Goal: Information Seeking & Learning: Learn about a topic

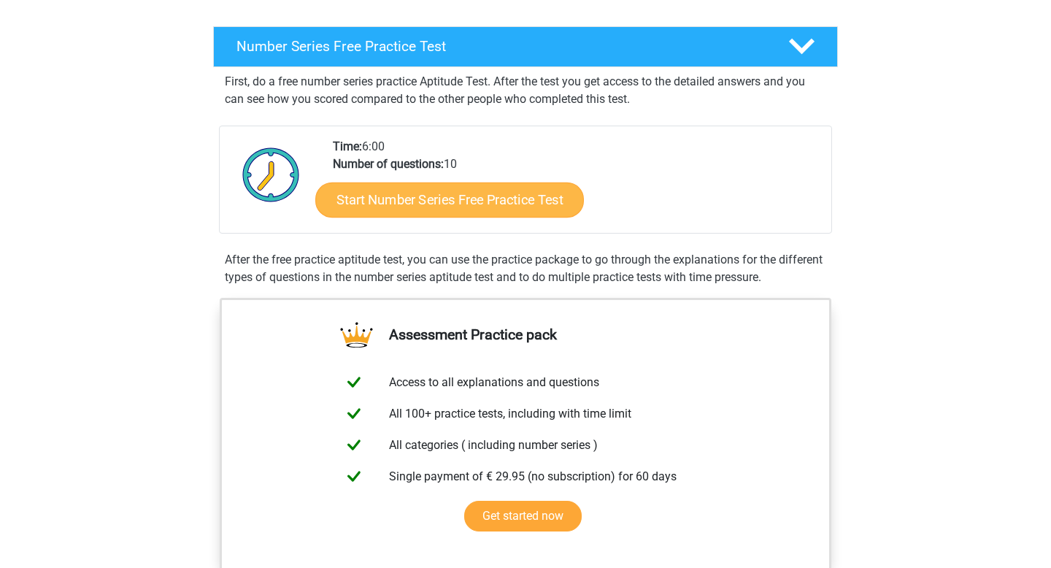
scroll to position [216, 0]
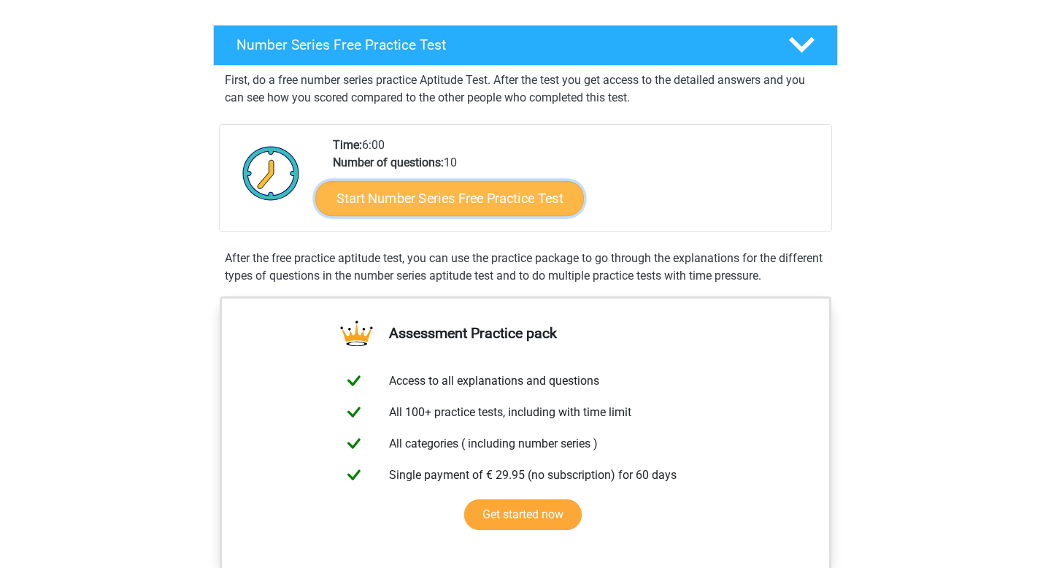
click at [520, 203] on link "Start Number Series Free Practice Test" at bounding box center [449, 197] width 269 height 35
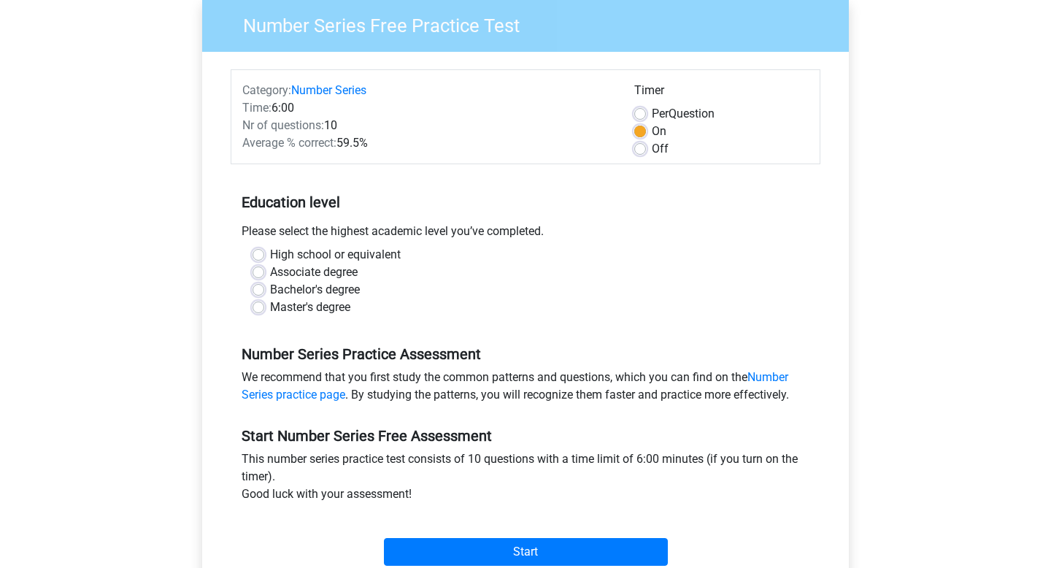
scroll to position [151, 0]
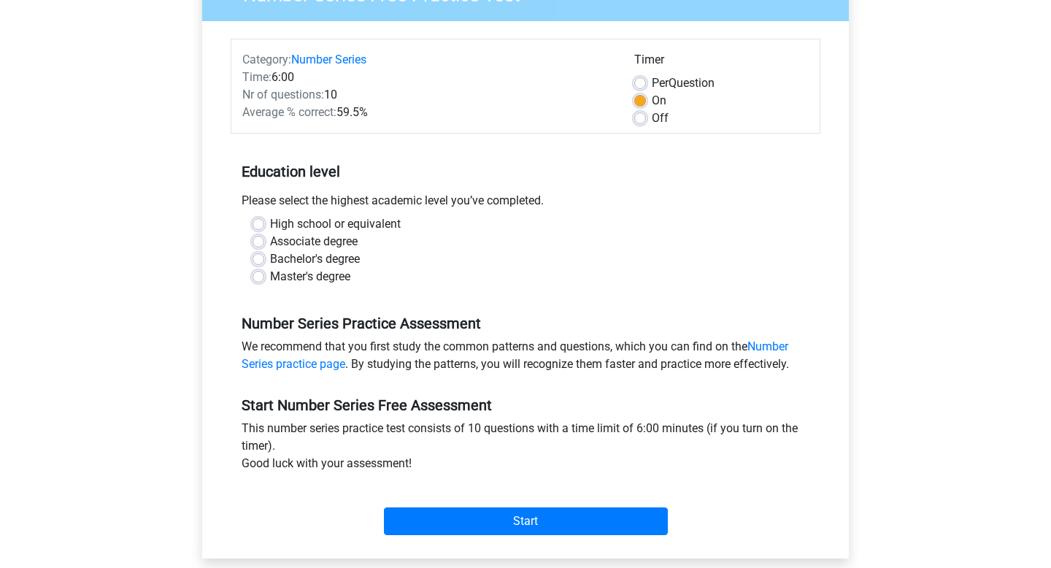
click at [294, 257] on label "Bachelor's degree" at bounding box center [315, 259] width 90 height 18
click at [264, 257] on input "Bachelor's degree" at bounding box center [259, 257] width 12 height 15
radio input "true"
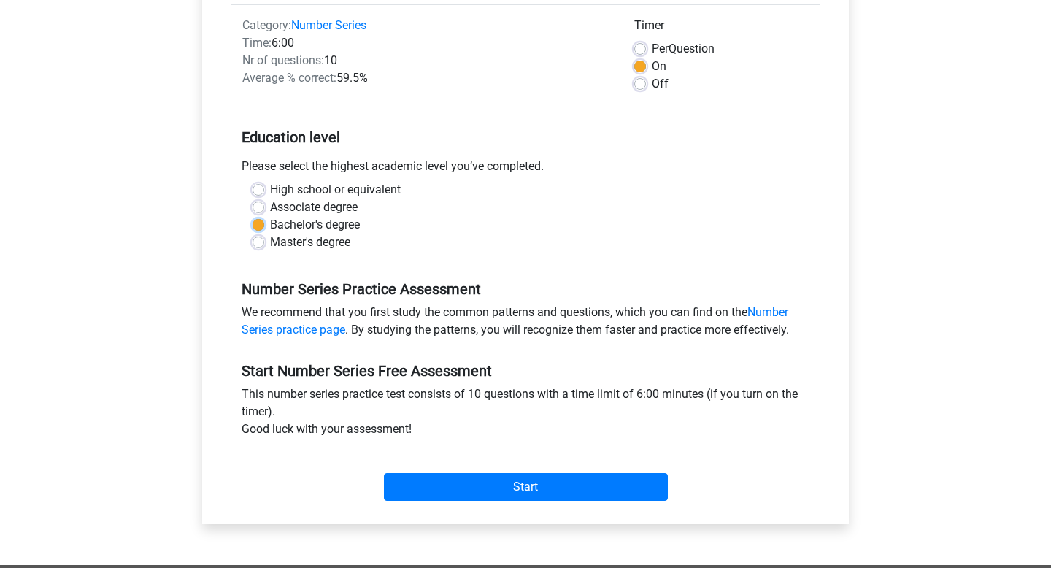
scroll to position [183, 0]
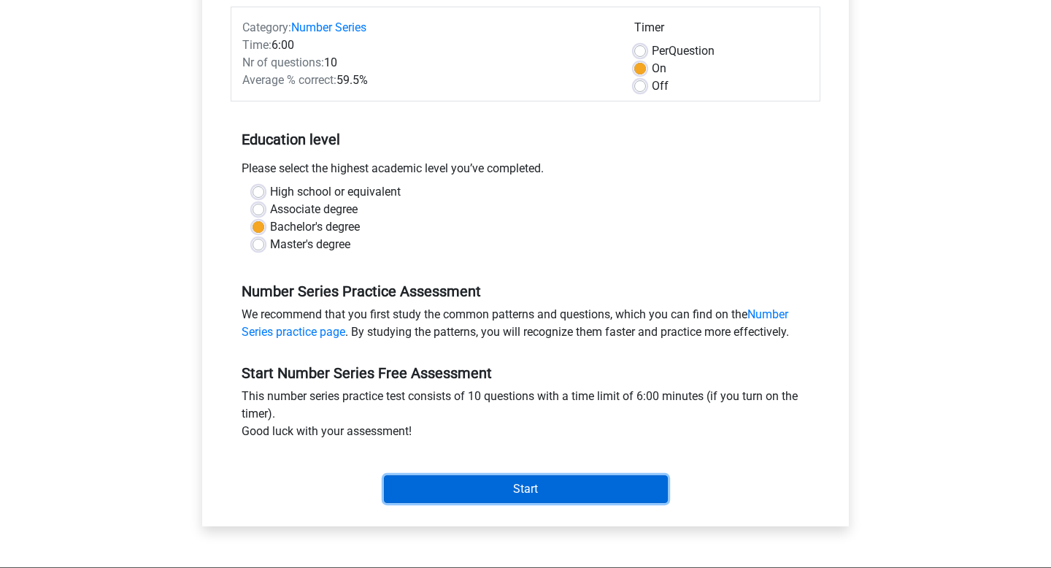
click at [525, 494] on input "Start" at bounding box center [526, 489] width 284 height 28
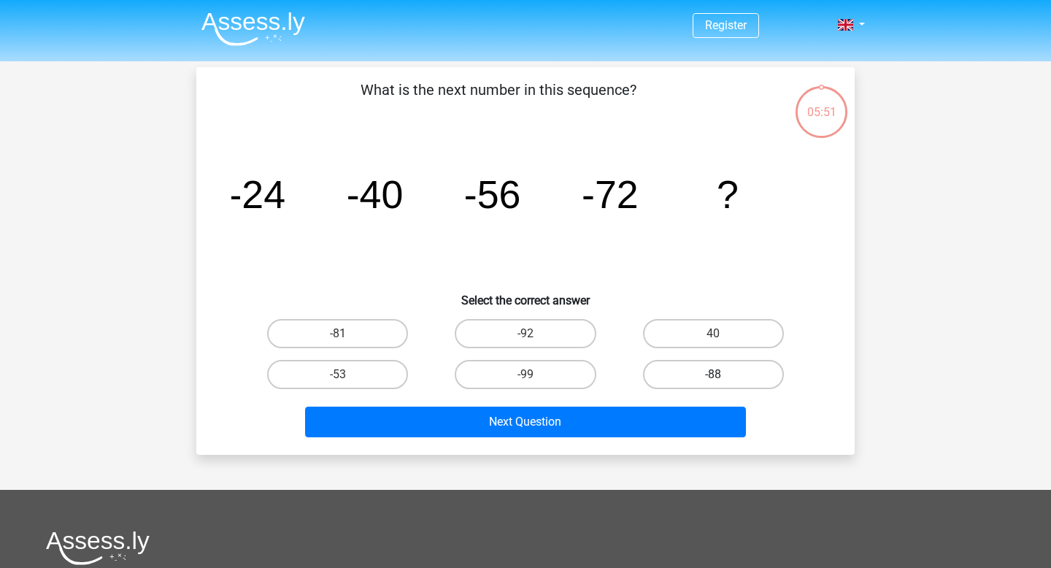
click at [675, 370] on label "-88" at bounding box center [713, 374] width 141 height 29
click at [713, 374] on input "-88" at bounding box center [717, 378] width 9 height 9
radio input "true"
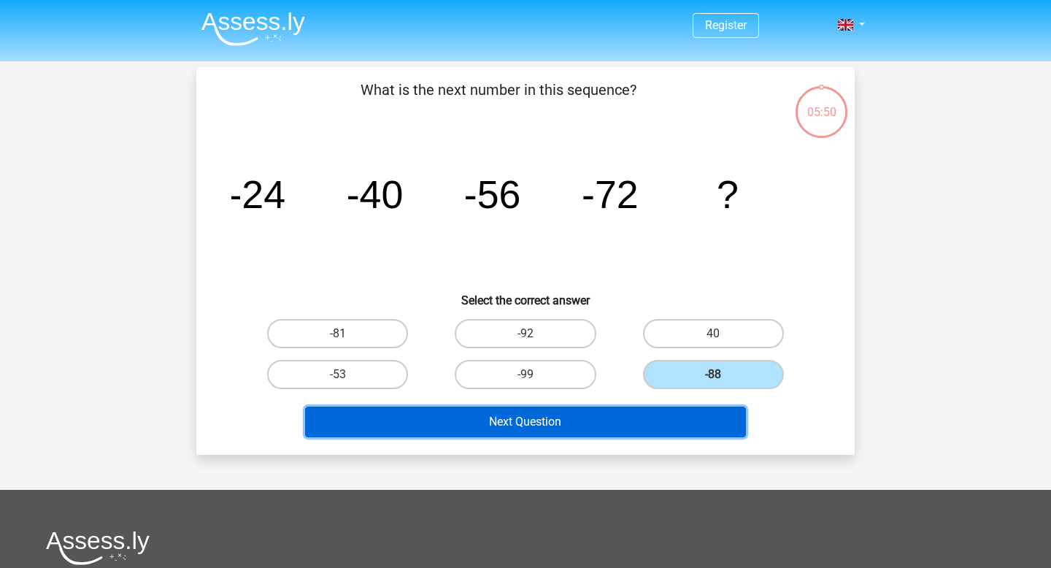
click at [622, 415] on button "Next Question" at bounding box center [526, 421] width 442 height 31
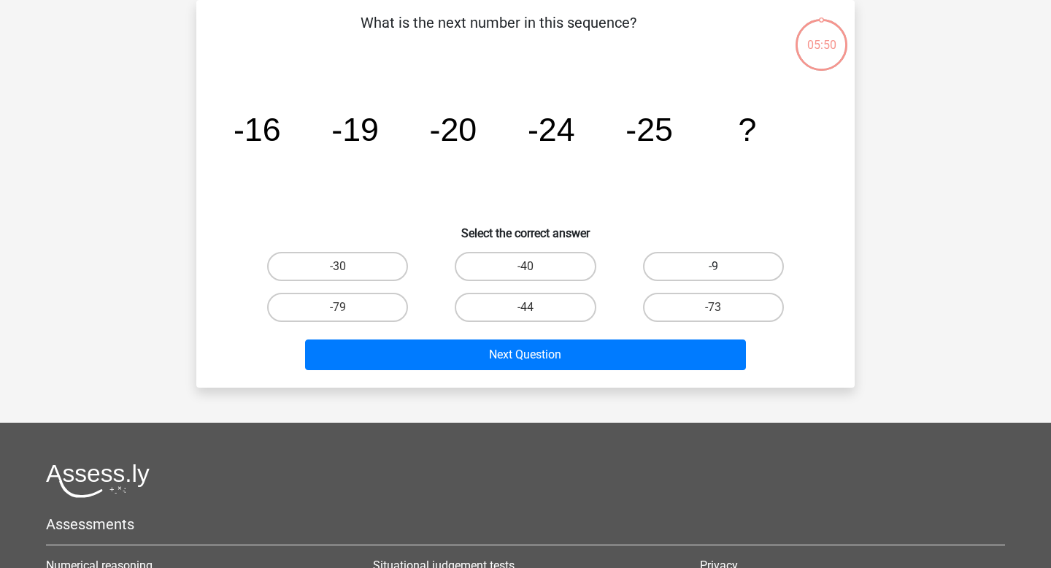
scroll to position [32, 0]
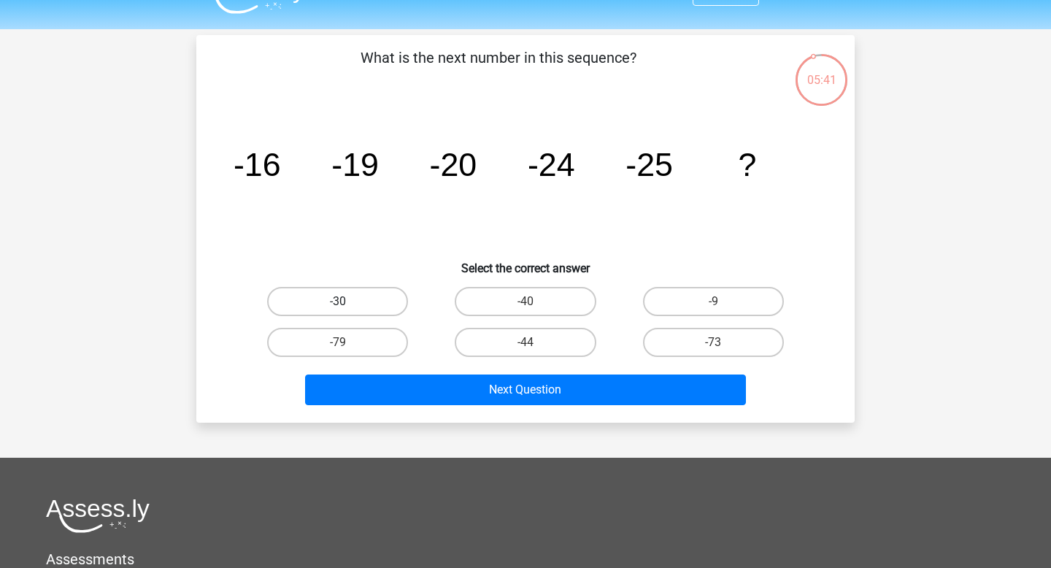
click at [381, 297] on label "-30" at bounding box center [337, 301] width 141 height 29
click at [347, 301] on input "-30" at bounding box center [342, 305] width 9 height 9
radio input "true"
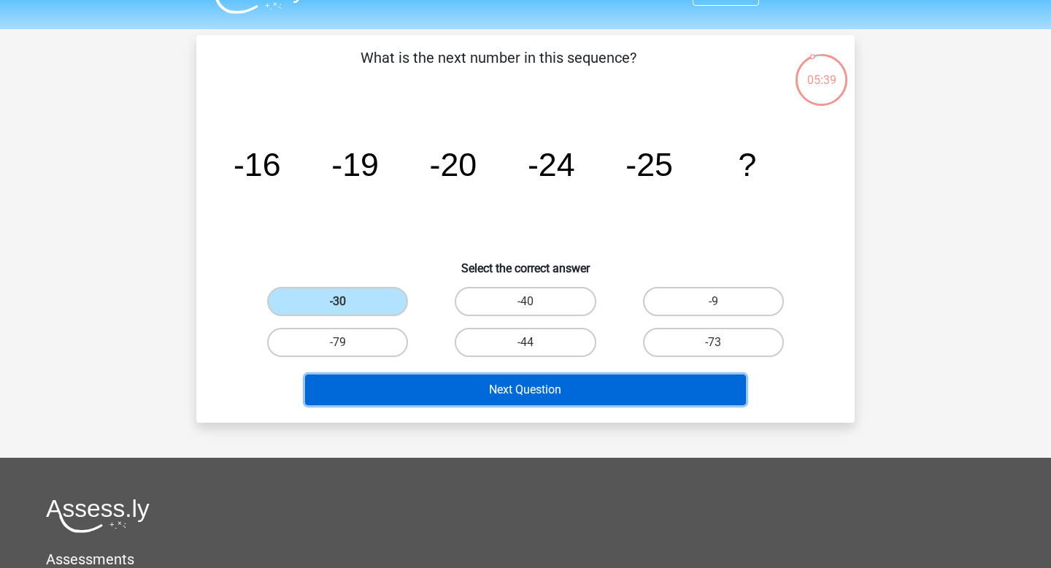
click at [496, 393] on button "Next Question" at bounding box center [526, 389] width 442 height 31
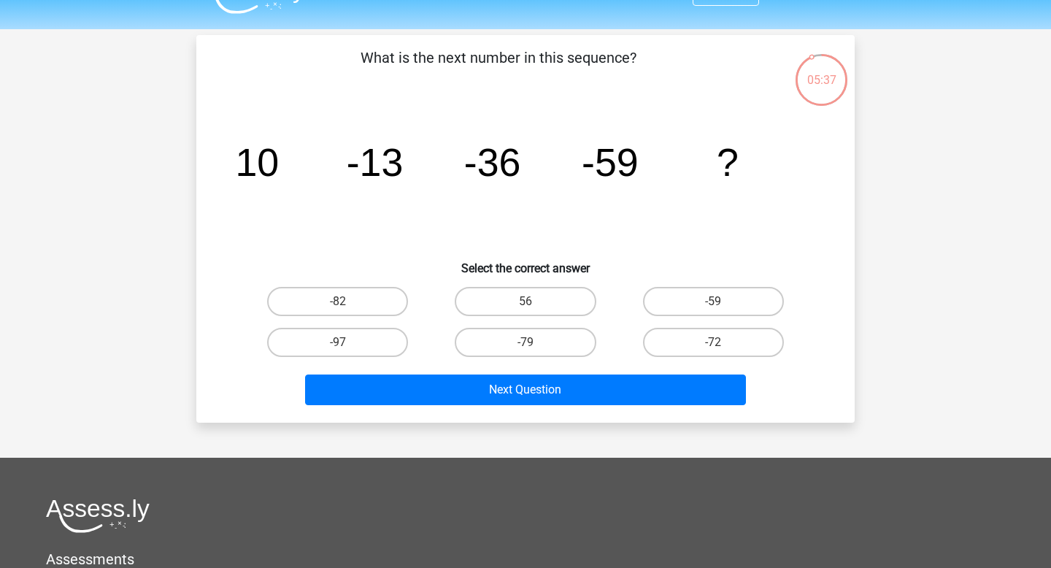
scroll to position [31, 0]
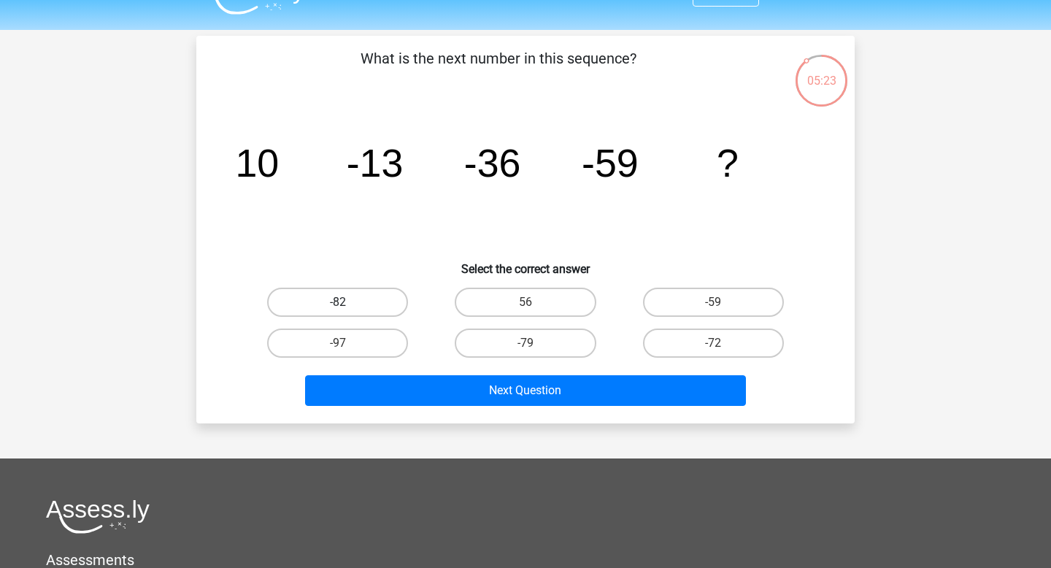
click at [361, 308] on label "-82" at bounding box center [337, 302] width 141 height 29
click at [347, 308] on input "-82" at bounding box center [342, 306] width 9 height 9
radio input "true"
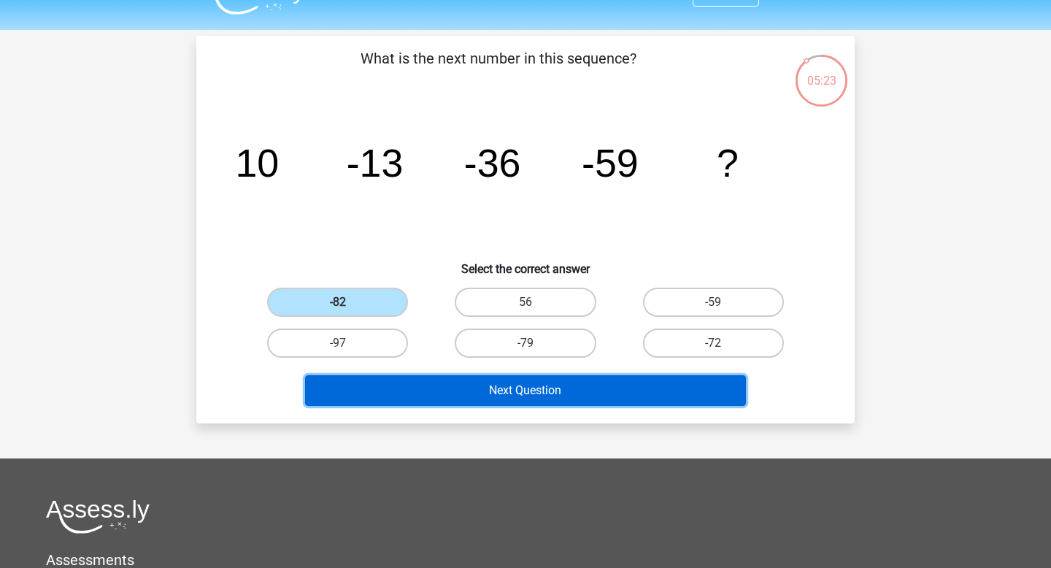
click at [423, 382] on button "Next Question" at bounding box center [526, 390] width 442 height 31
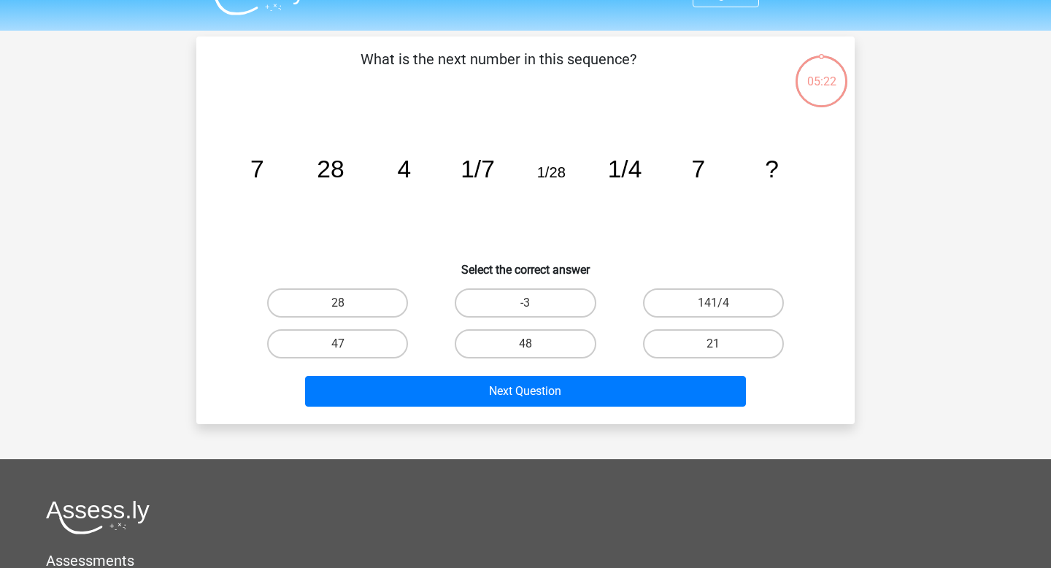
scroll to position [15, 0]
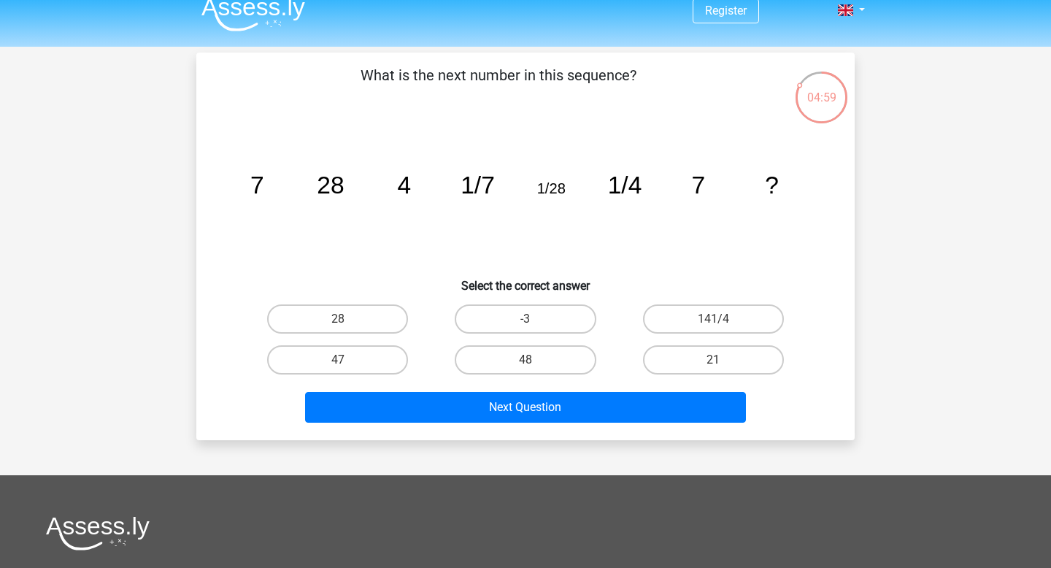
click at [338, 319] on input "28" at bounding box center [342, 323] width 9 height 9
radio input "true"
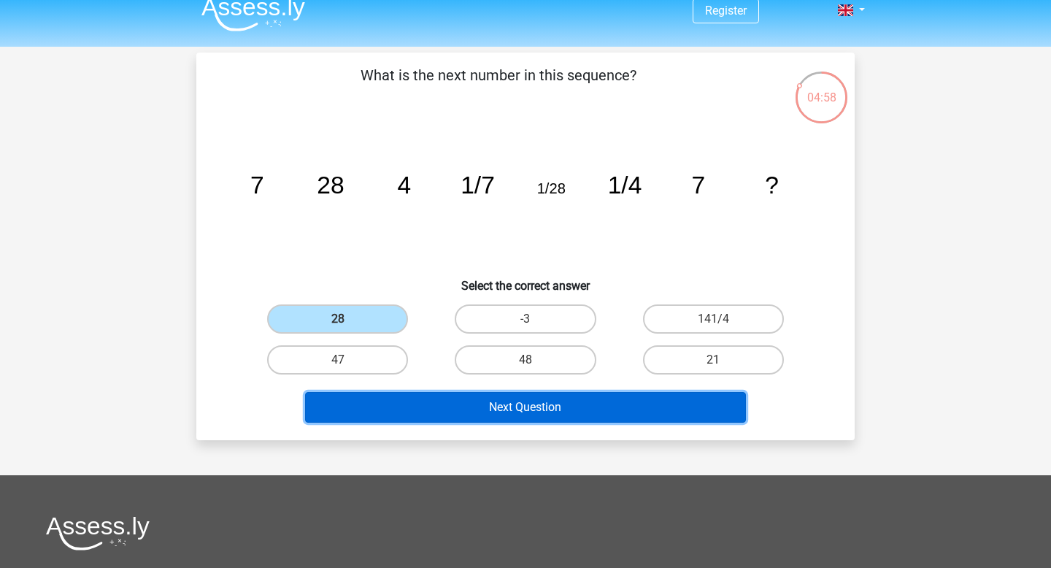
click at [431, 408] on button "Next Question" at bounding box center [526, 407] width 442 height 31
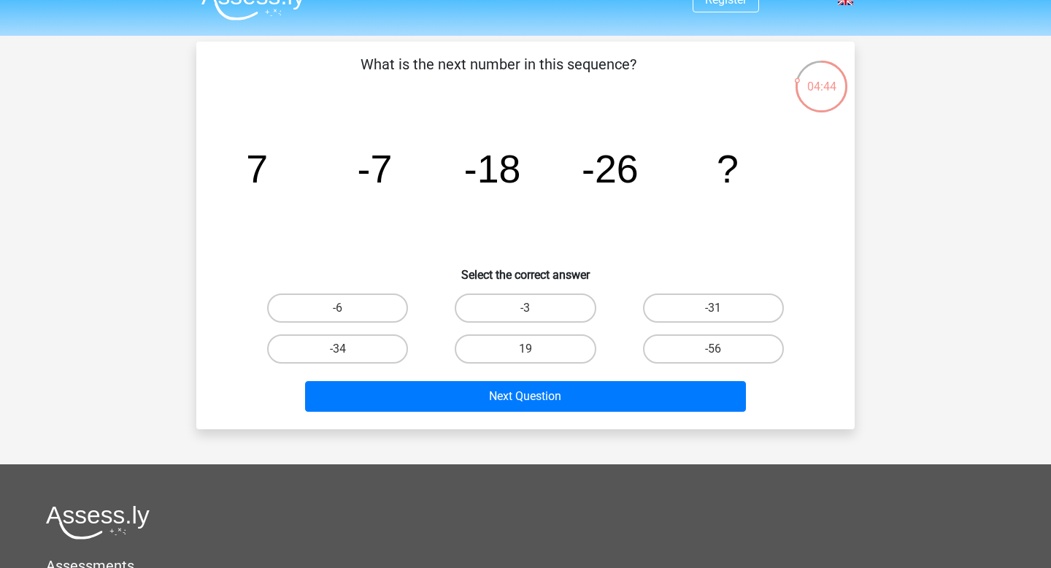
scroll to position [21, 0]
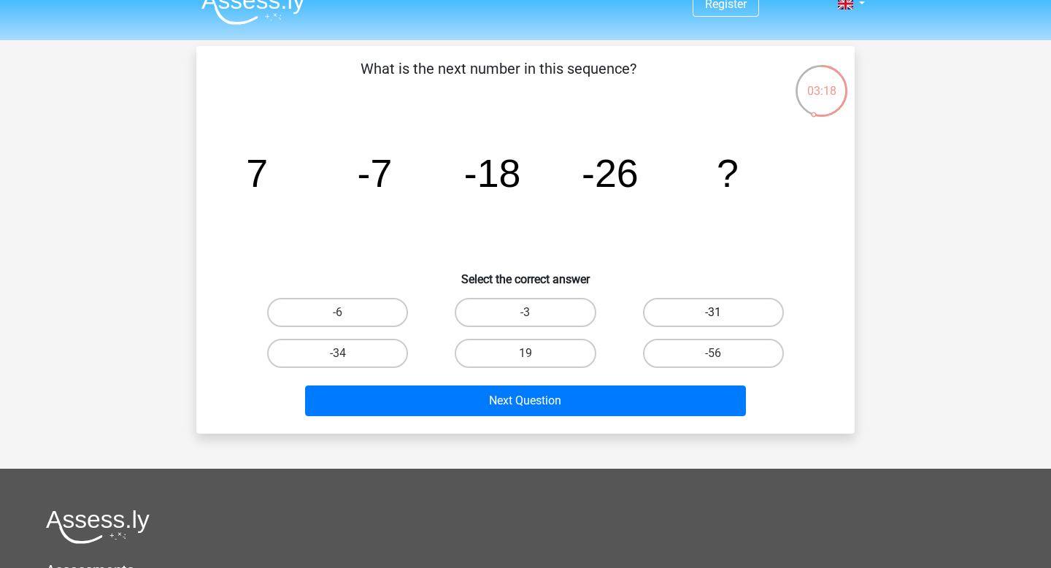
click at [686, 309] on label "-31" at bounding box center [713, 312] width 141 height 29
click at [713, 312] on input "-31" at bounding box center [717, 316] width 9 height 9
radio input "true"
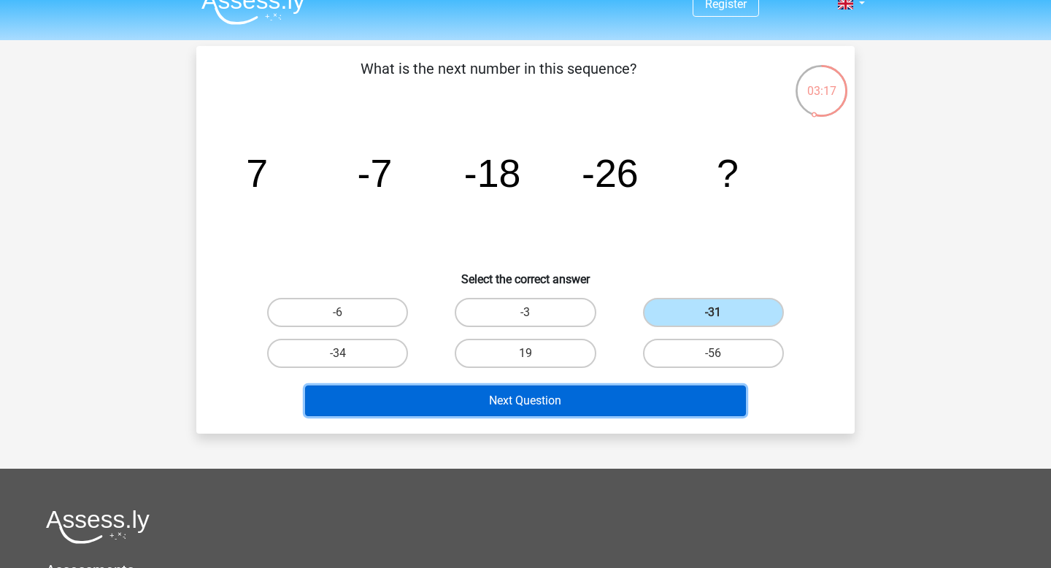
click at [630, 398] on button "Next Question" at bounding box center [526, 400] width 442 height 31
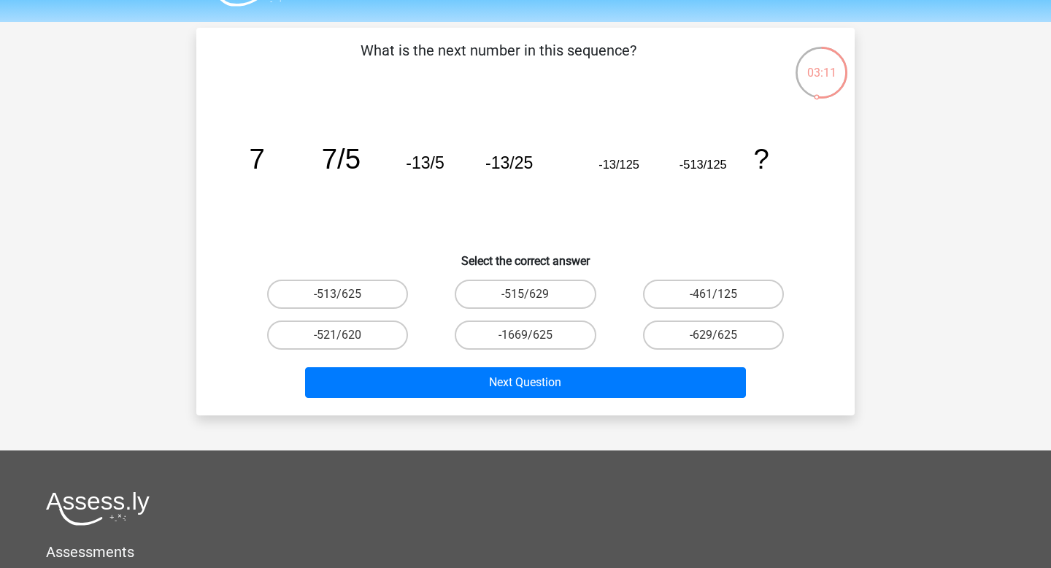
scroll to position [42, 0]
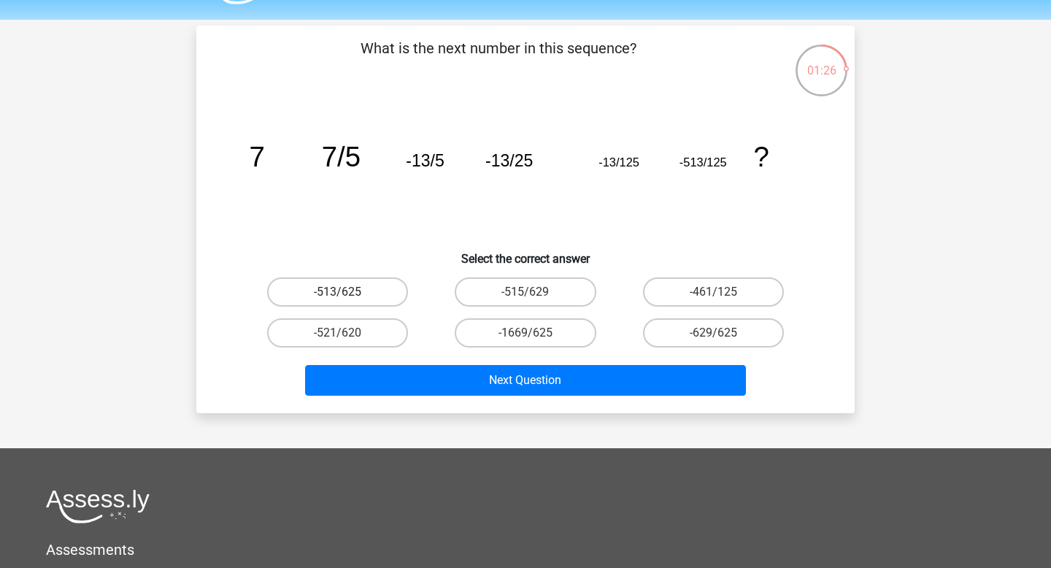
click at [387, 290] on label "-513/625" at bounding box center [337, 291] width 141 height 29
click at [347, 292] on input "-513/625" at bounding box center [342, 296] width 9 height 9
radio input "true"
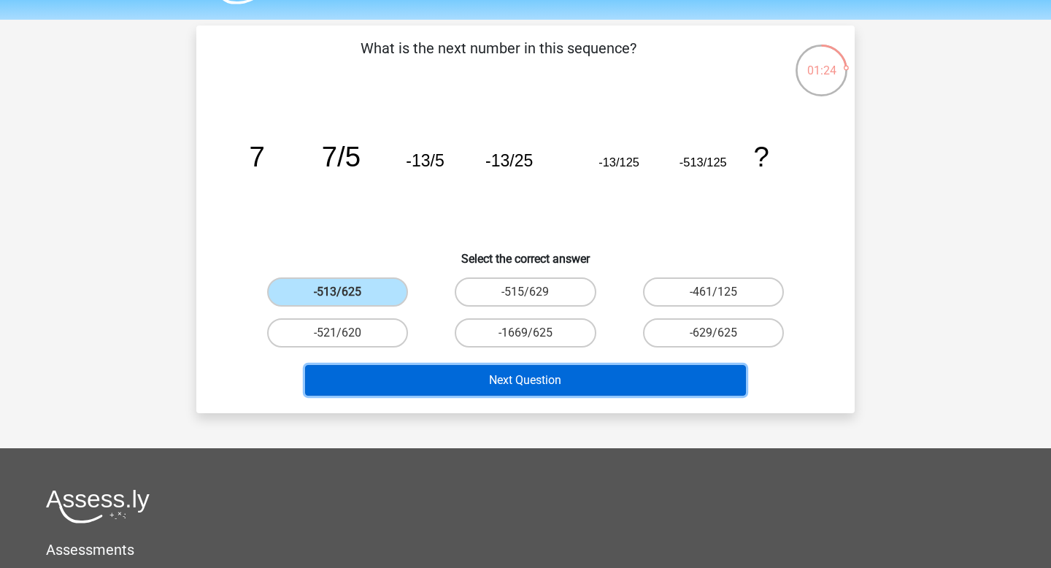
click at [469, 379] on button "Next Question" at bounding box center [526, 380] width 442 height 31
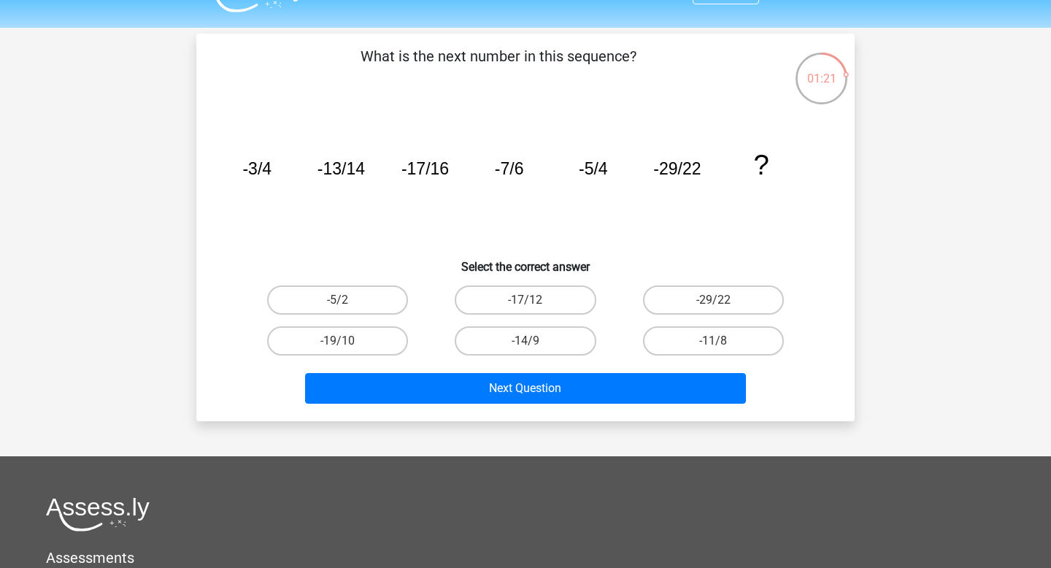
scroll to position [35, 0]
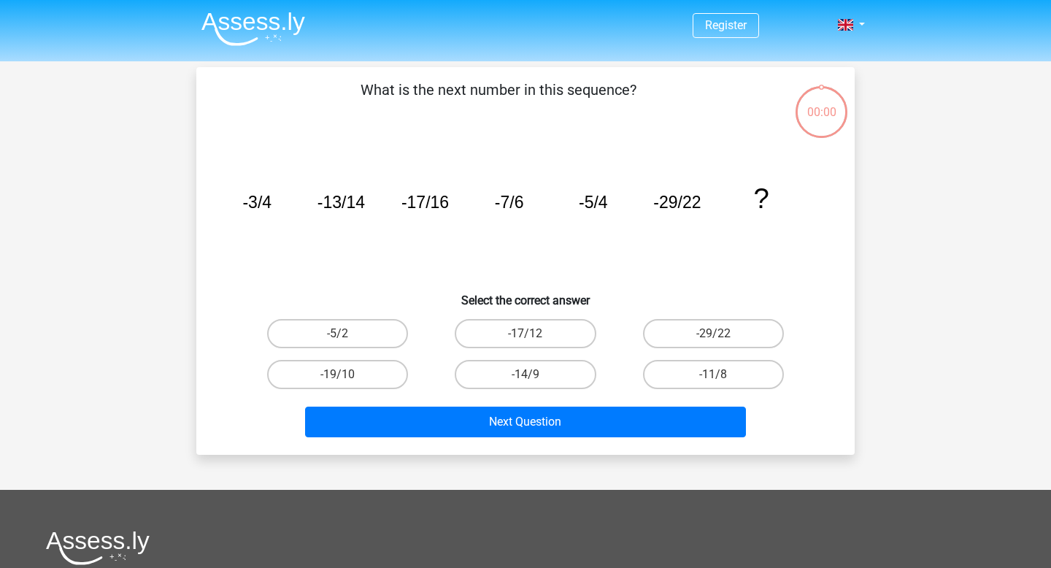
scroll to position [35, 0]
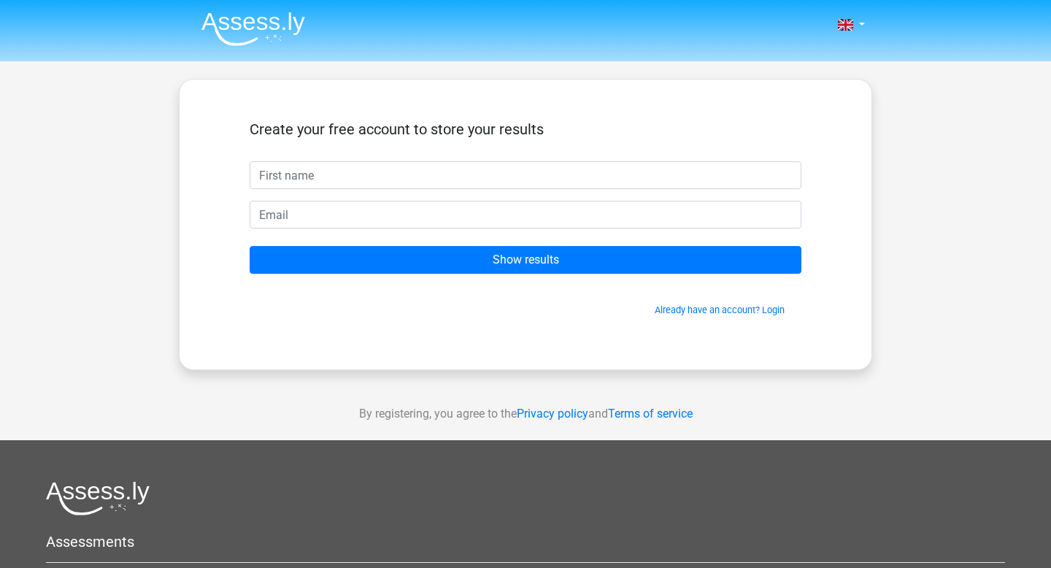
click at [459, 174] on input "text" at bounding box center [526, 175] width 552 height 28
type input "Luca"
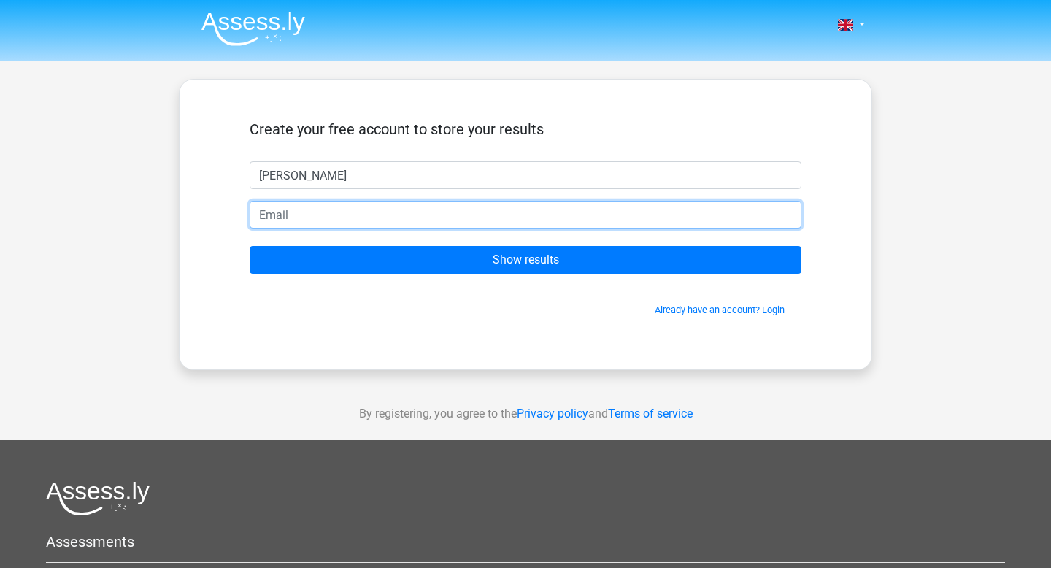
click at [361, 215] on input "email" at bounding box center [526, 215] width 552 height 28
type input "luca@lucaducca.com"
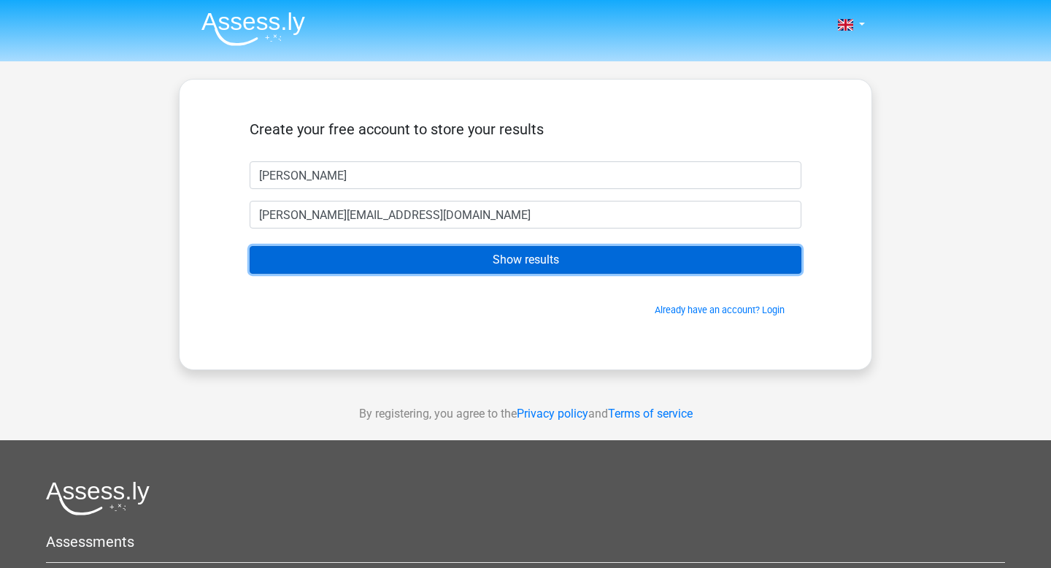
click at [464, 263] on input "Show results" at bounding box center [526, 260] width 552 height 28
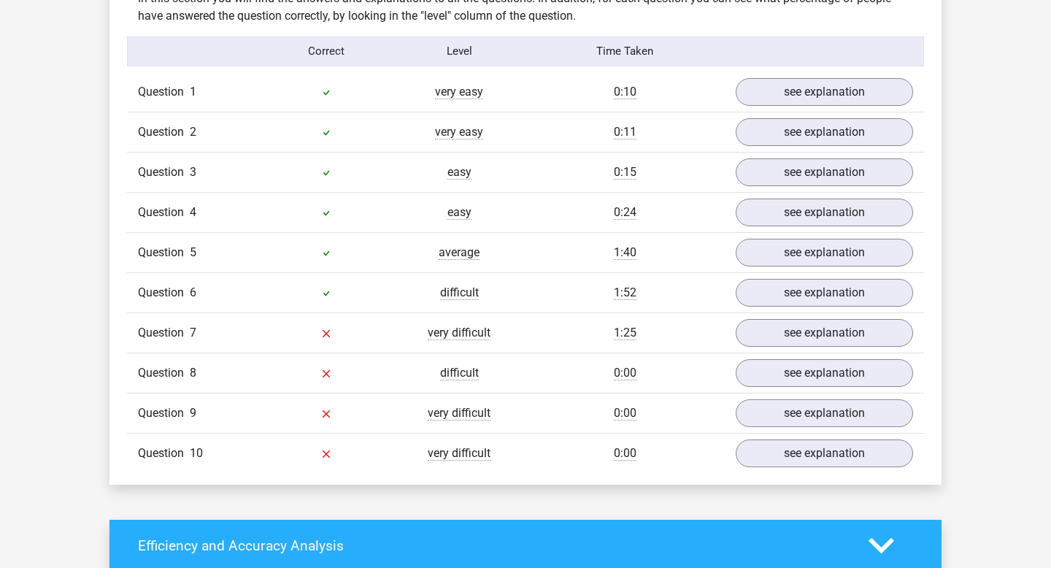
scroll to position [1197, 0]
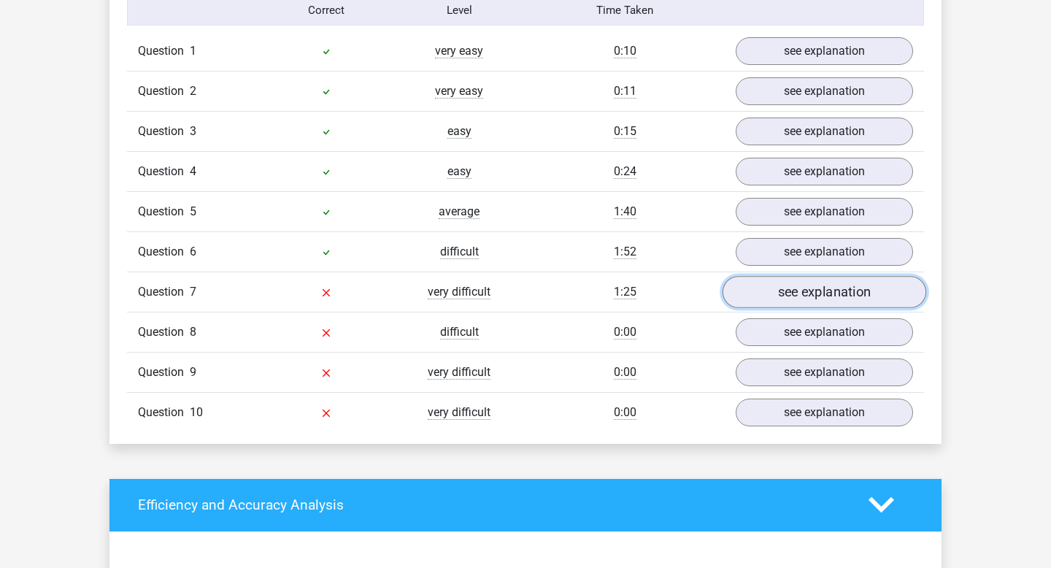
click at [779, 296] on link "see explanation" at bounding box center [824, 292] width 204 height 32
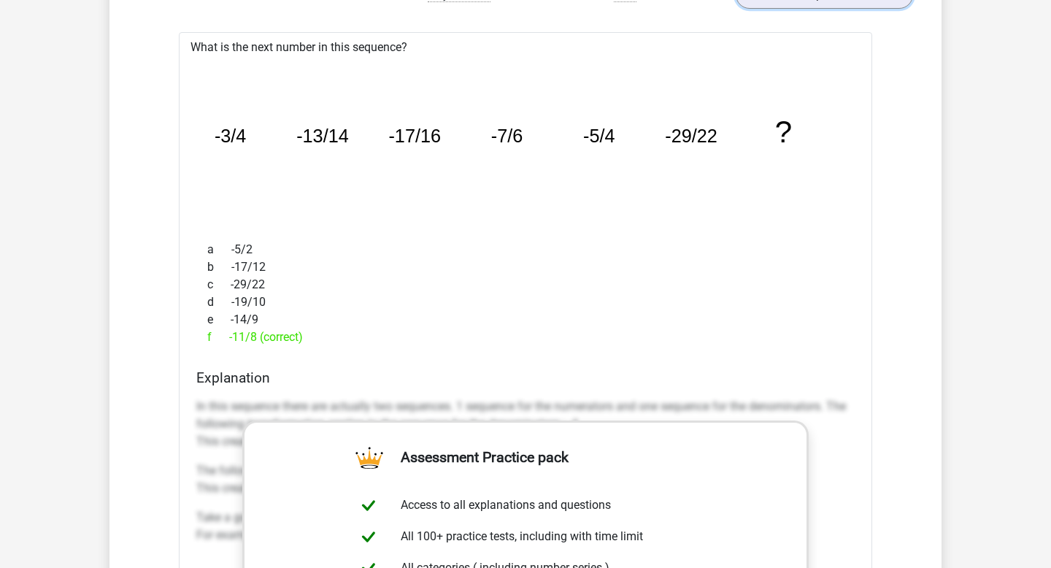
scroll to position [1516, 0]
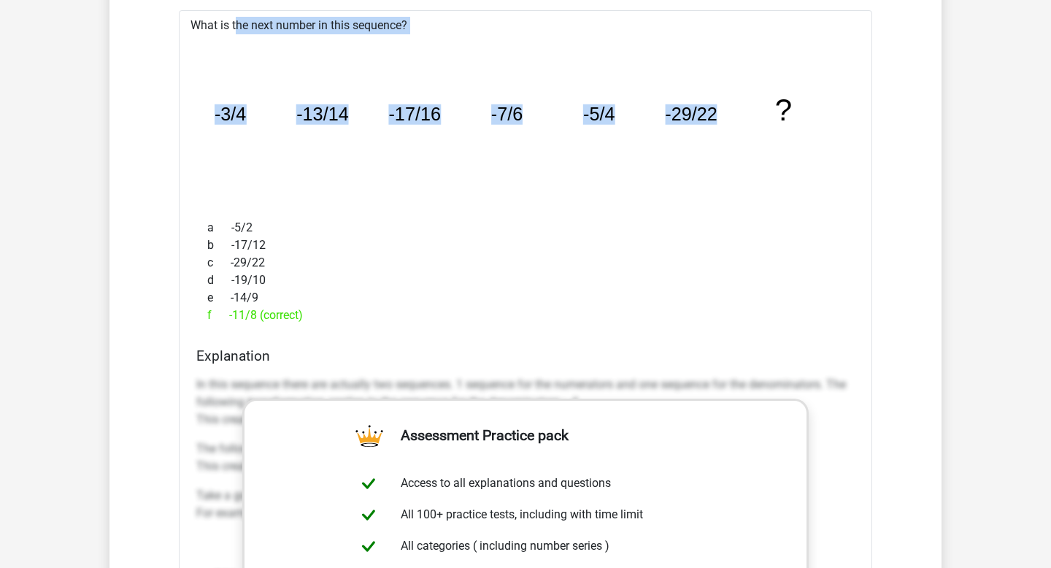
drag, startPoint x: 188, startPoint y: 24, endPoint x: 741, endPoint y: 116, distance: 560.8
click at [741, 116] on div "What is the next number in this sequence? image/svg+xml -3/4 -13/14 -17/16 -7/6…" at bounding box center [525, 443] width 693 height 866
copy div "What is the next number in this sequence? image/svg+xml -3/4 -13/14 -17/16 -7/6…"
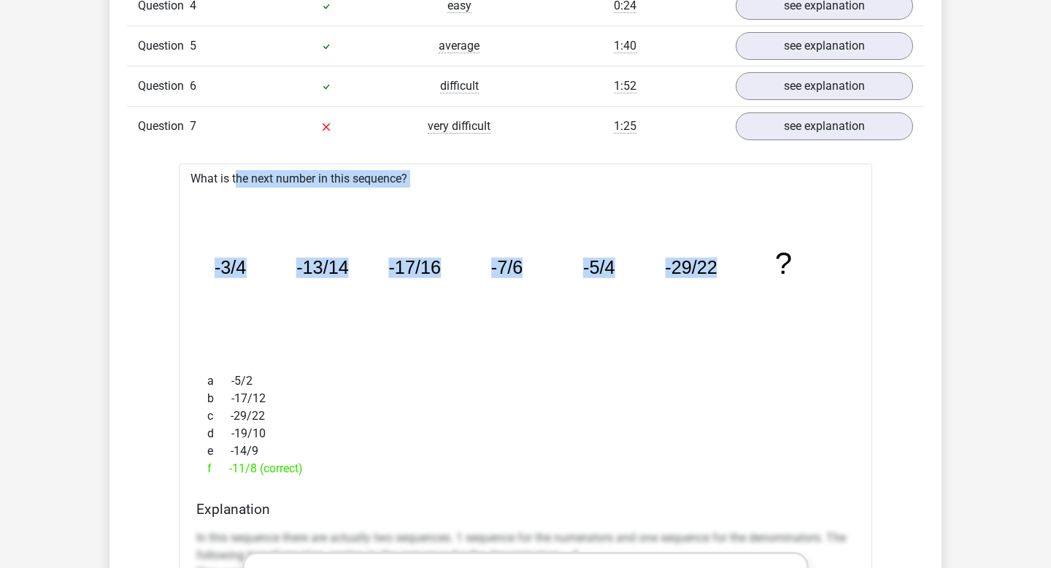
scroll to position [1364, 0]
click at [759, 190] on div "image/svg+xml -3/4 -13/14 -17/16 -7/6 -5/4 -29/22 ?" at bounding box center [525, 273] width 670 height 174
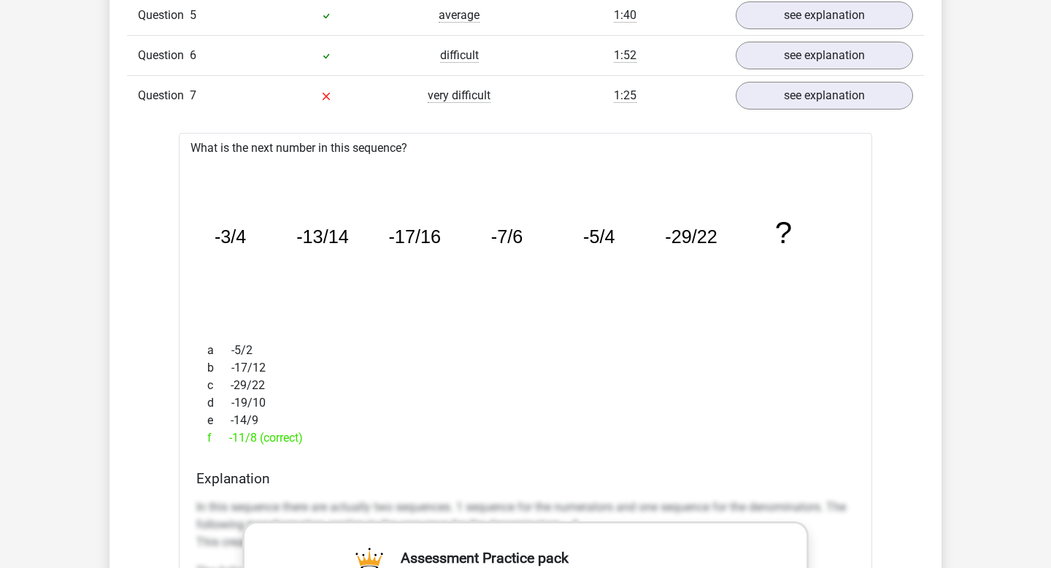
scroll to position [1245, 0]
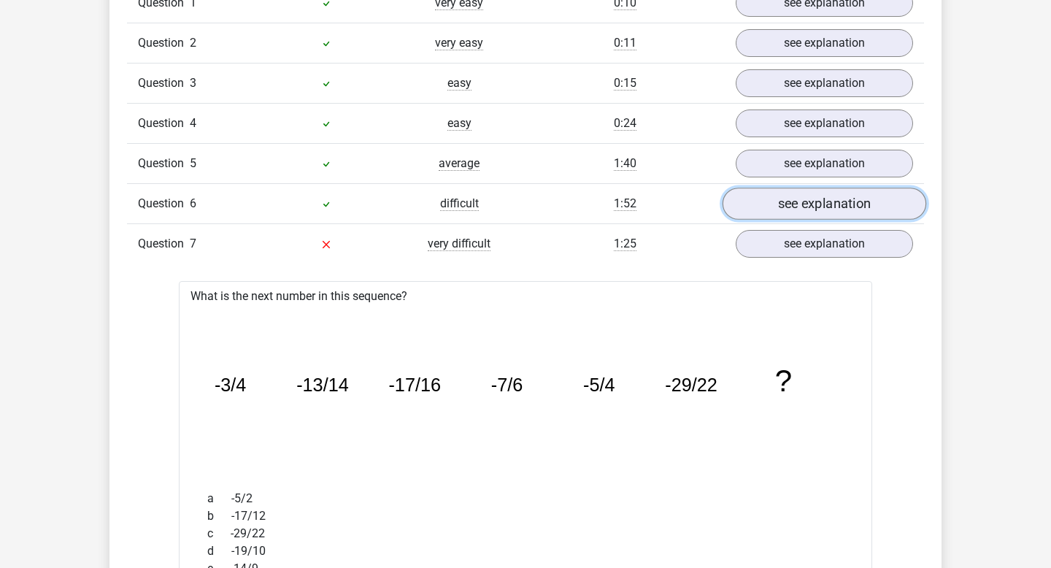
click at [770, 201] on link "see explanation" at bounding box center [824, 204] width 204 height 32
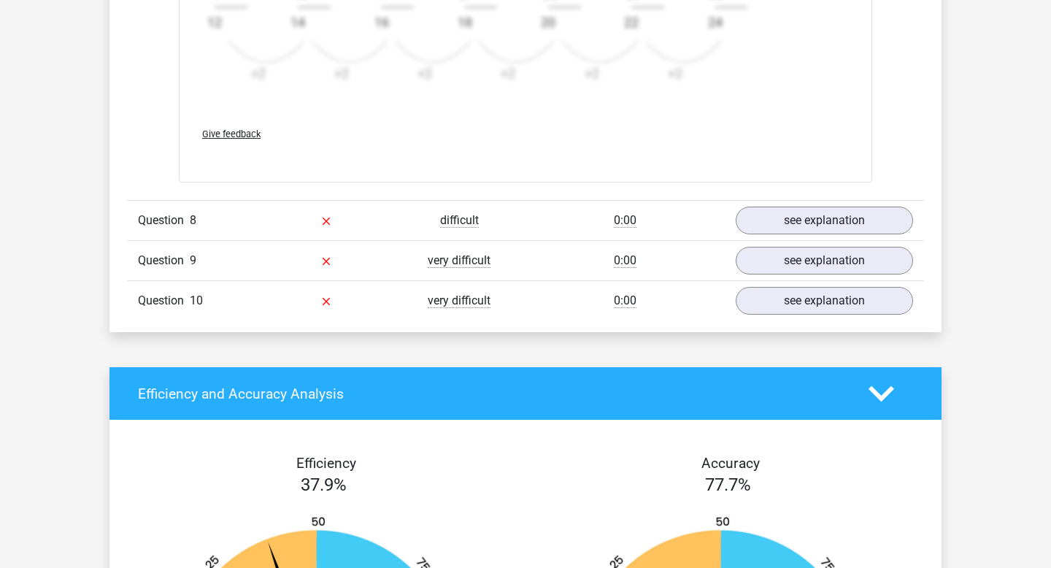
scroll to position [2869, 0]
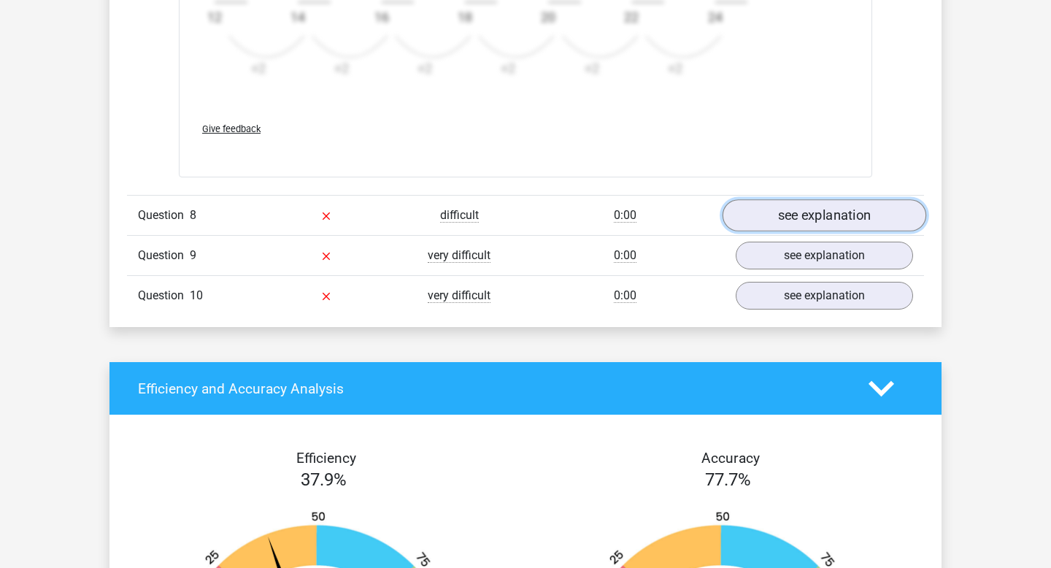
click at [775, 227] on link "see explanation" at bounding box center [824, 215] width 204 height 32
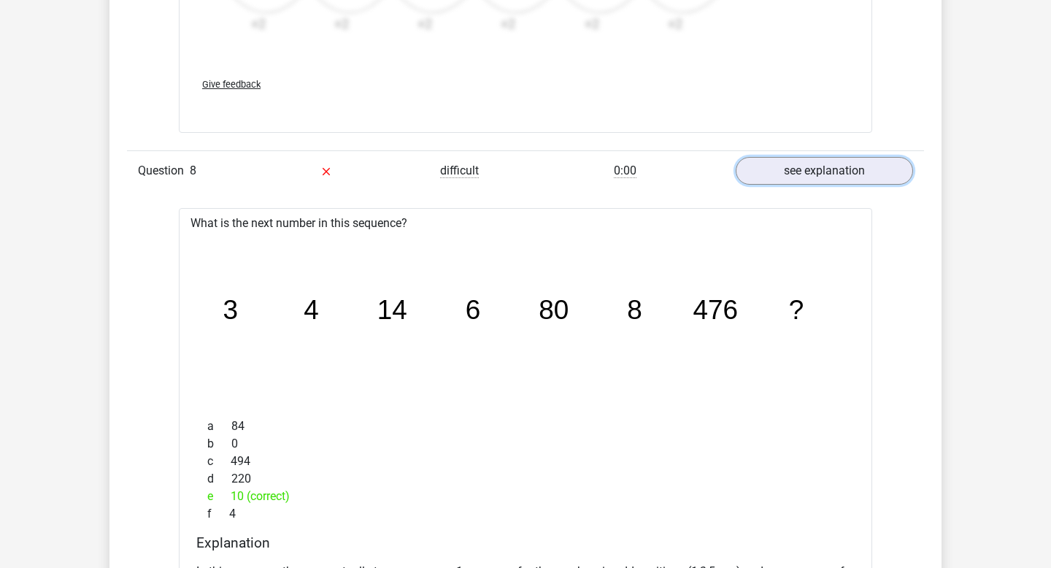
scroll to position [2871, 0]
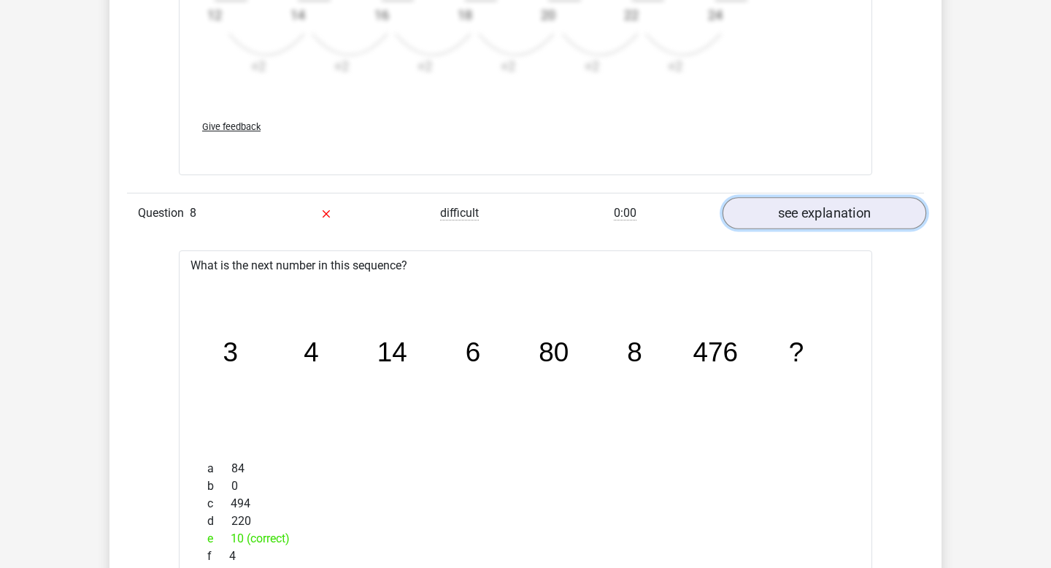
click at [794, 214] on link "see explanation" at bounding box center [824, 213] width 204 height 32
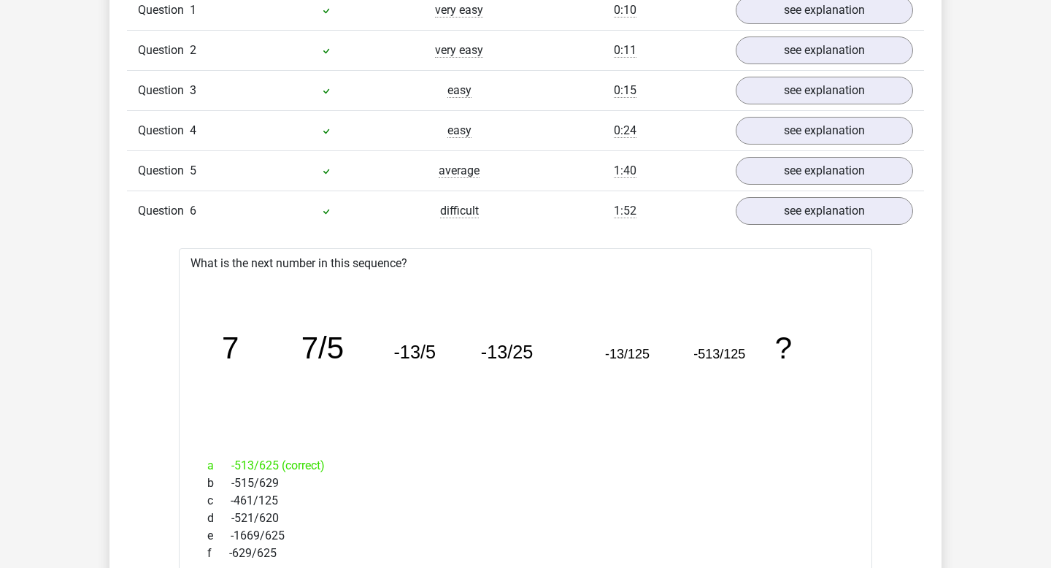
scroll to position [1180, 0]
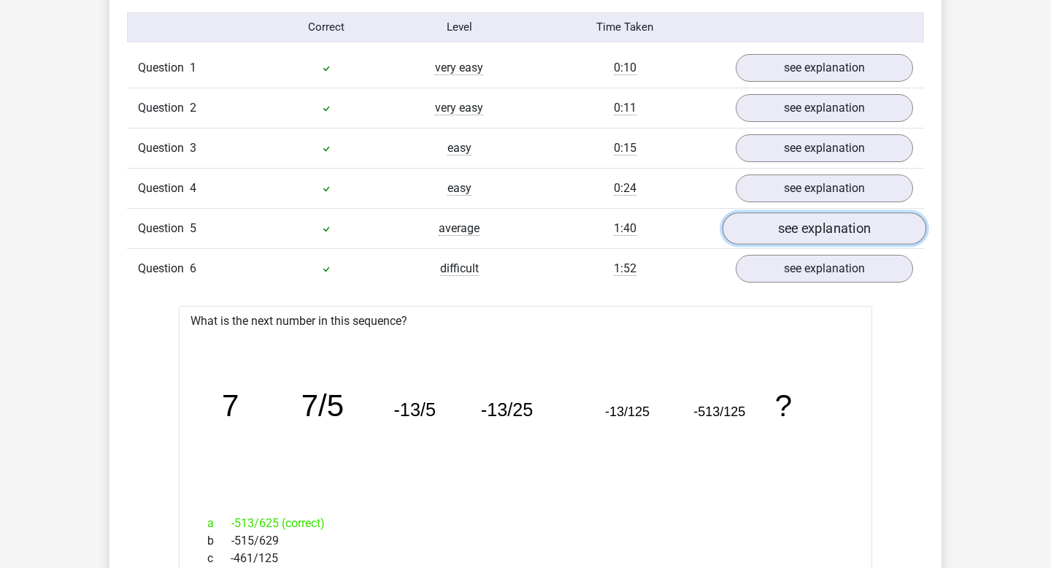
click at [781, 228] on link "see explanation" at bounding box center [824, 228] width 204 height 32
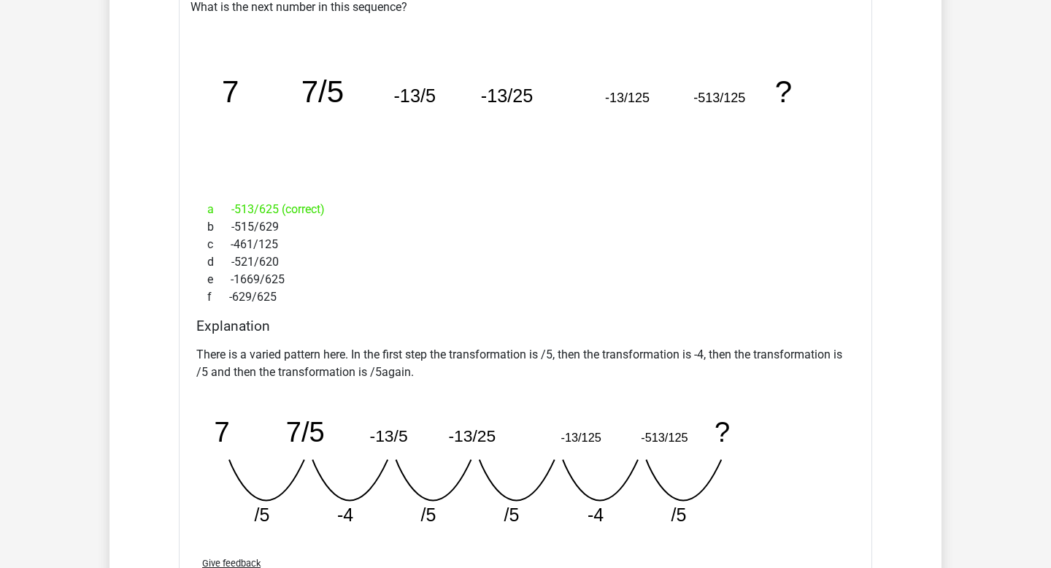
scroll to position [2214, 0]
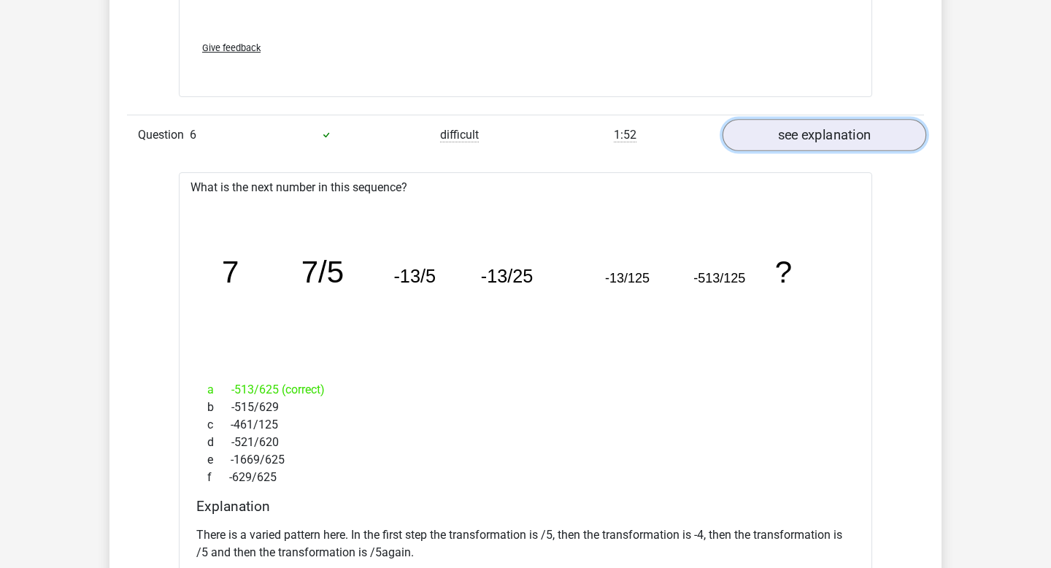
click at [778, 128] on link "see explanation" at bounding box center [824, 135] width 204 height 32
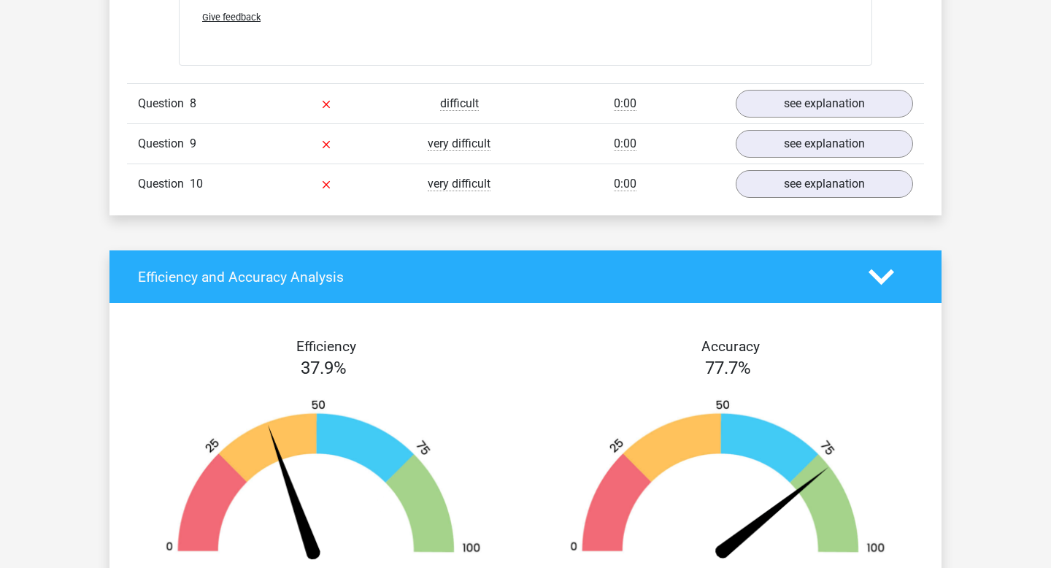
scroll to position [3283, 0]
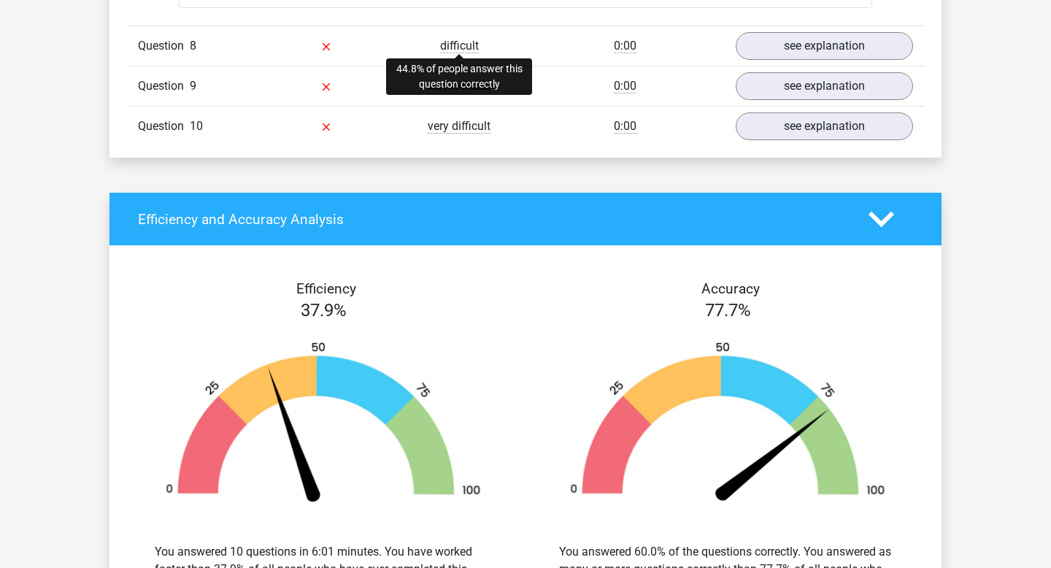
click at [470, 50] on span "difficult" at bounding box center [459, 46] width 39 height 15
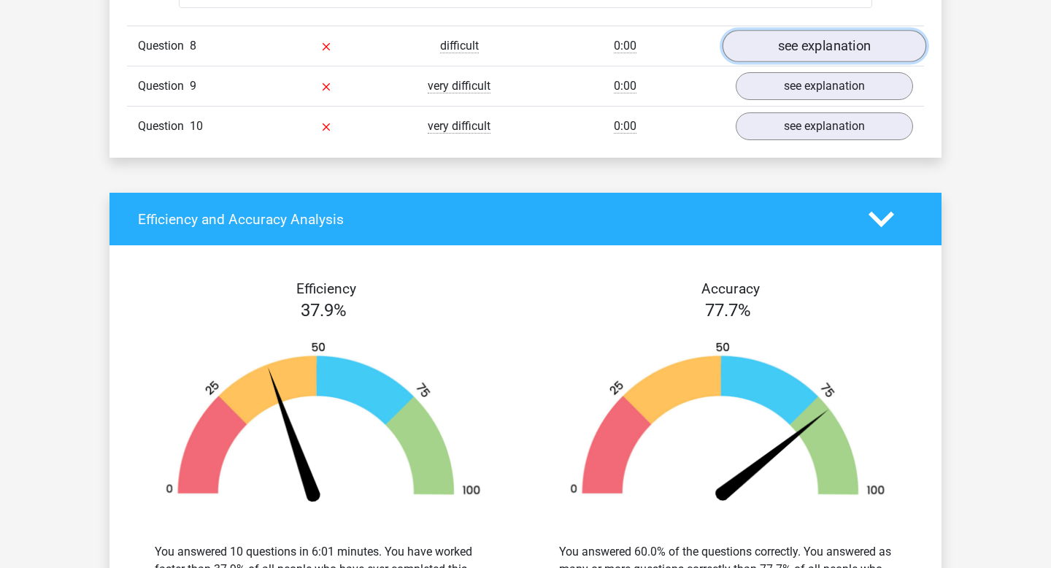
click at [768, 50] on link "see explanation" at bounding box center [824, 46] width 204 height 32
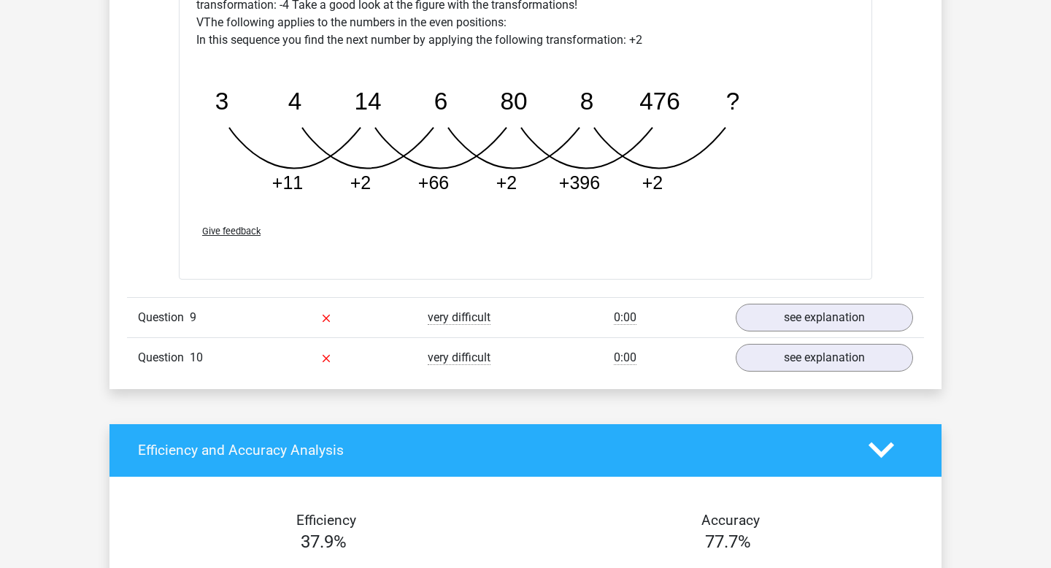
scroll to position [3787, 0]
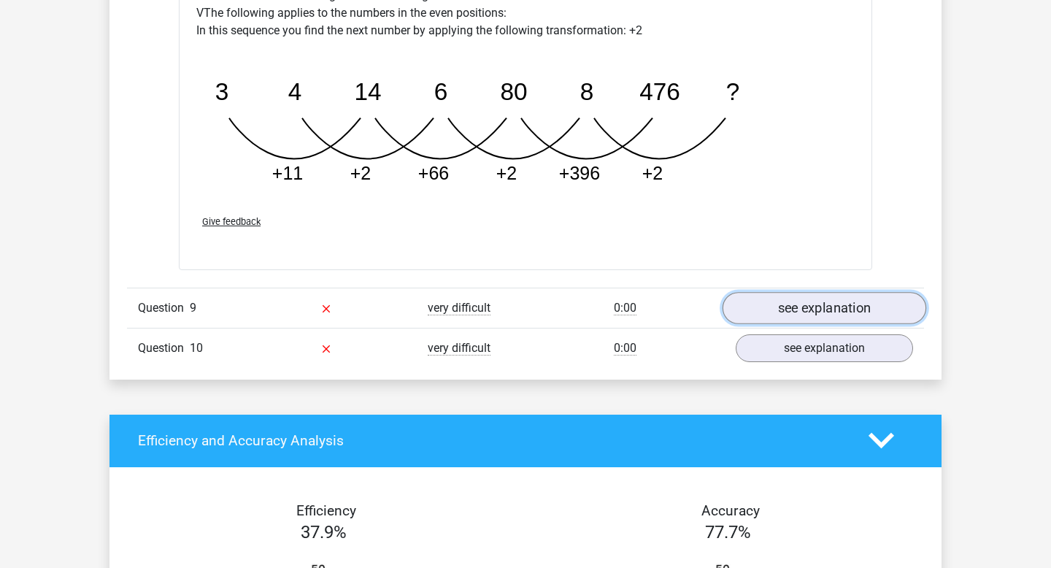
click at [782, 304] on link "see explanation" at bounding box center [824, 308] width 204 height 32
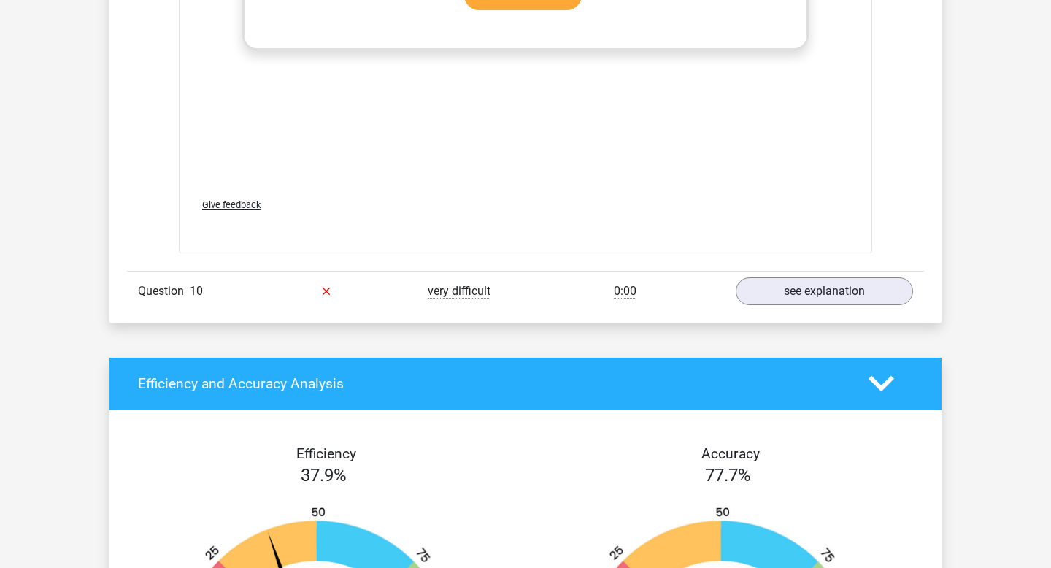
scroll to position [4775, 0]
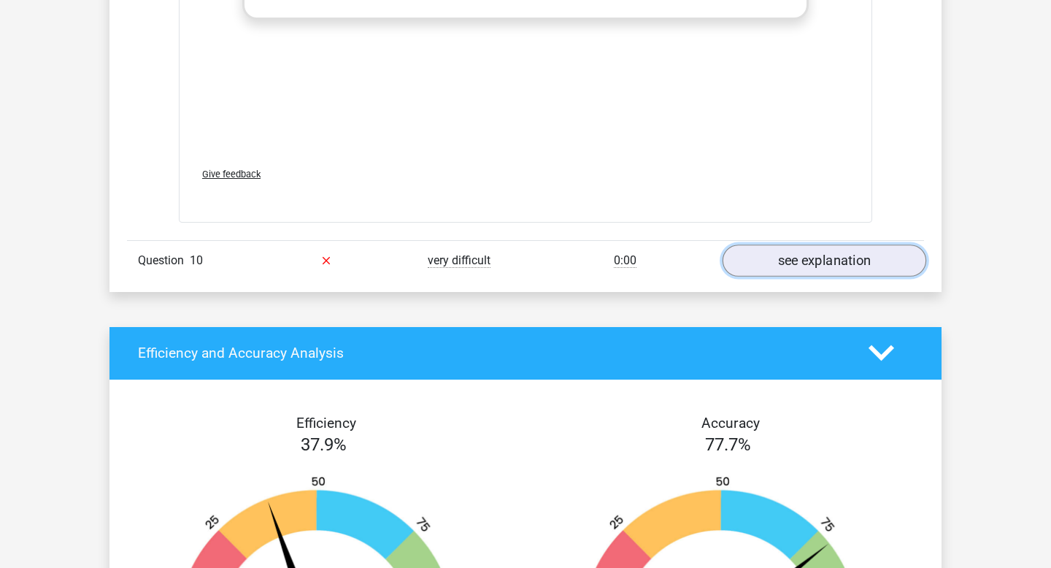
click at [815, 265] on link "see explanation" at bounding box center [824, 260] width 204 height 32
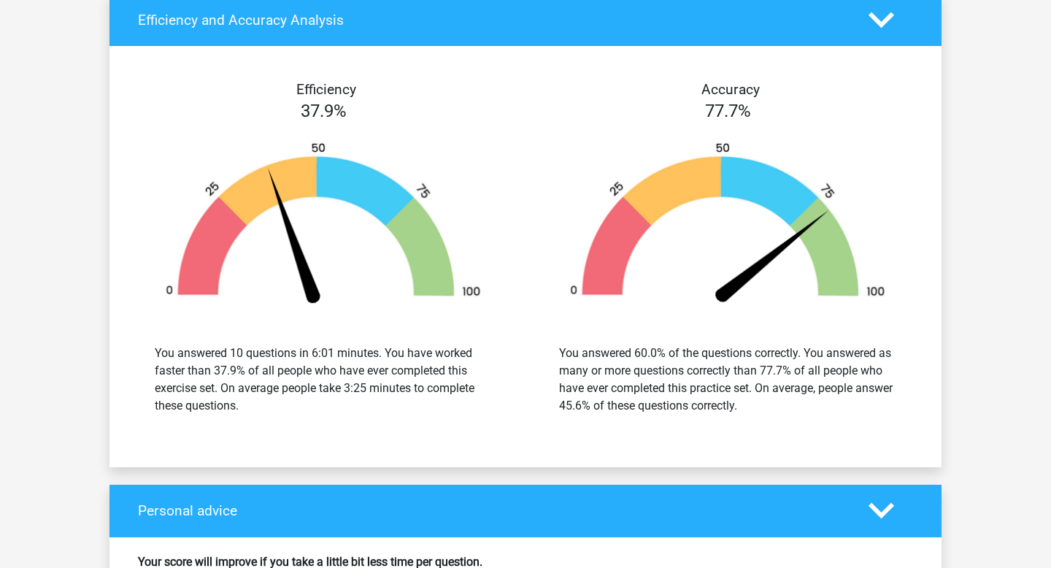
scroll to position [6019, 0]
